Goal: Check status: Check status

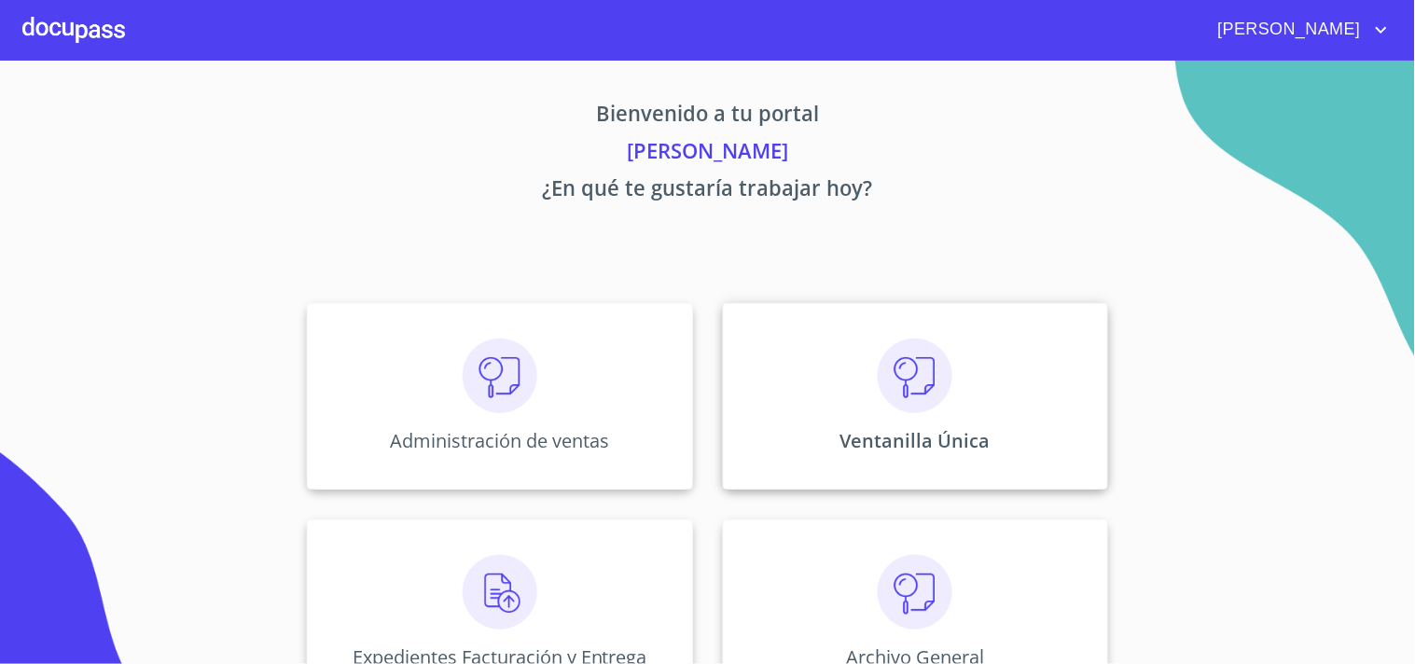
click at [989, 417] on div "Ventanilla Única" at bounding box center [915, 396] width 385 height 187
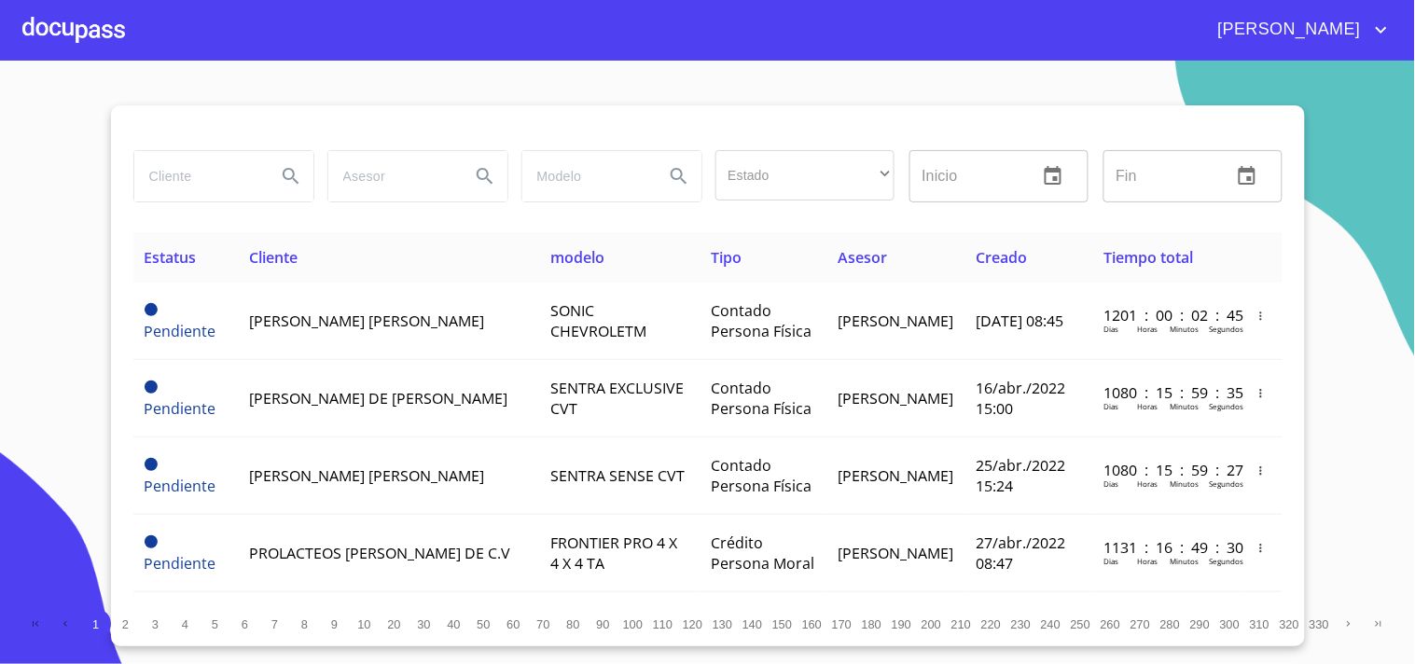
click at [177, 177] on input "search" at bounding box center [197, 176] width 127 height 50
type input "[PERSON_NAME]"
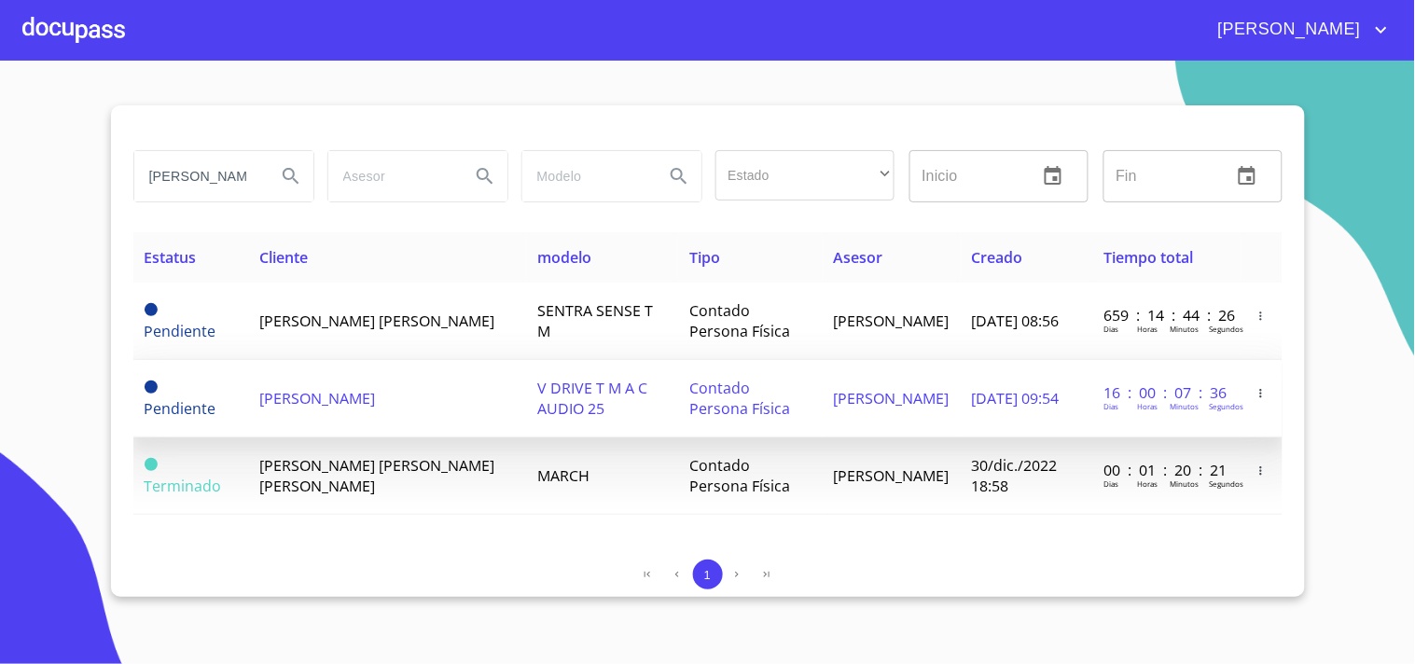
click at [469, 397] on td "[PERSON_NAME]" at bounding box center [388, 398] width 278 height 77
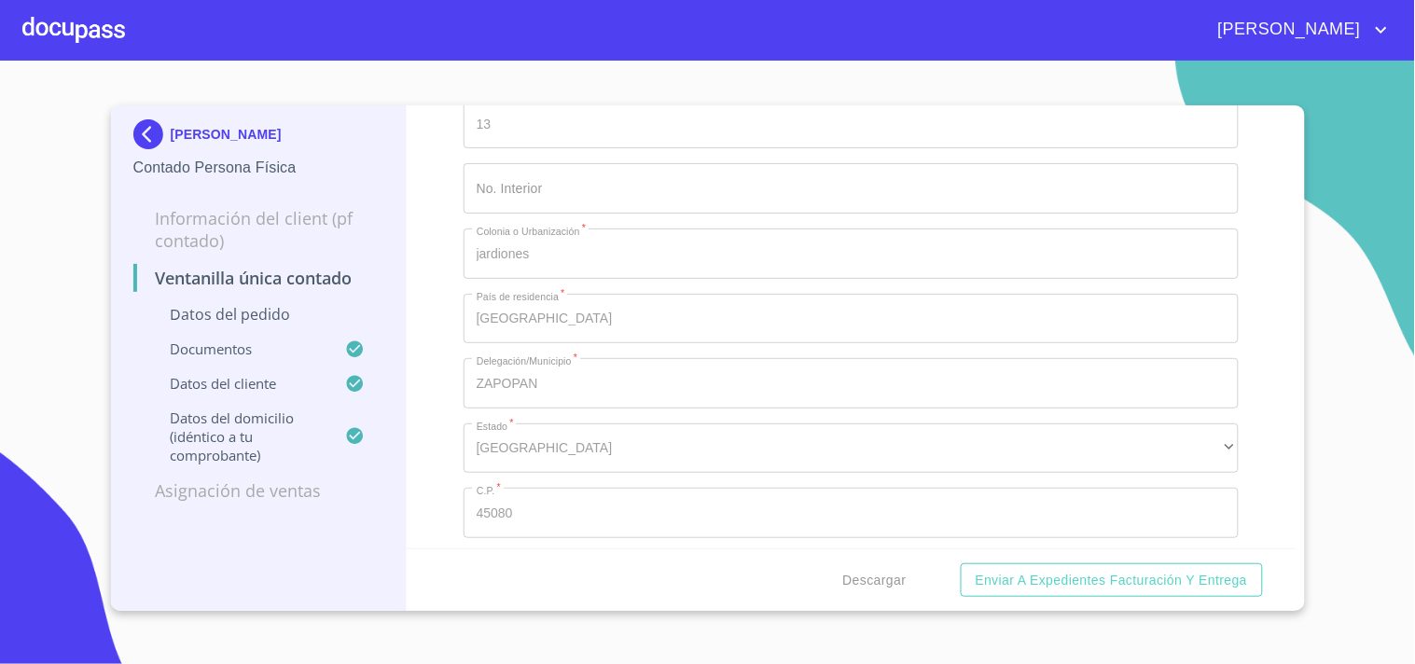
scroll to position [4904, 0]
